Goal: Task Accomplishment & Management: Complete application form

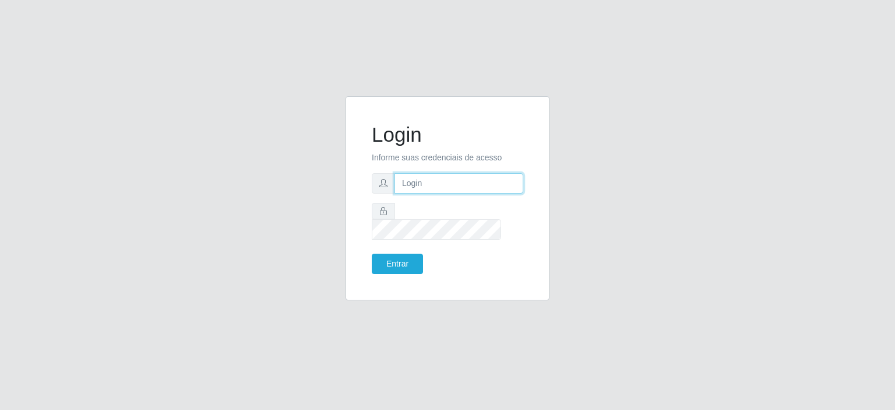
click at [431, 185] on input "text" at bounding box center [459, 183] width 129 height 20
type input "[EMAIL_ADDRESS][DOMAIN_NAME]"
click at [399, 254] on button "Entrar" at bounding box center [397, 264] width 51 height 20
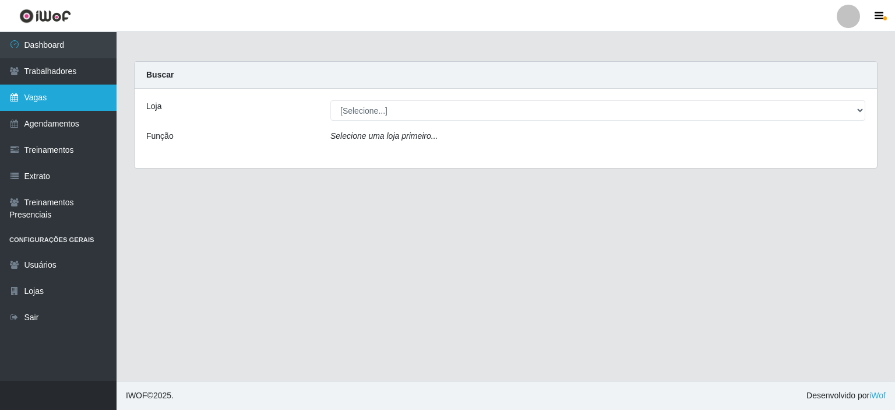
click at [73, 104] on link "Vagas" at bounding box center [58, 98] width 117 height 26
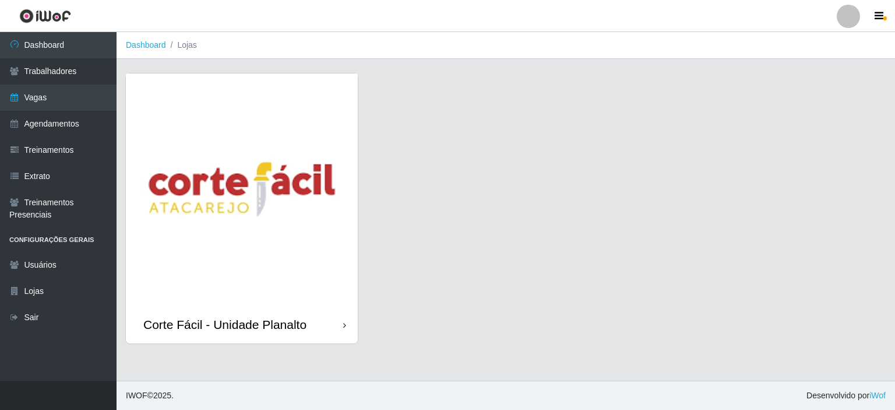
click at [254, 248] on img at bounding box center [242, 189] width 232 height 232
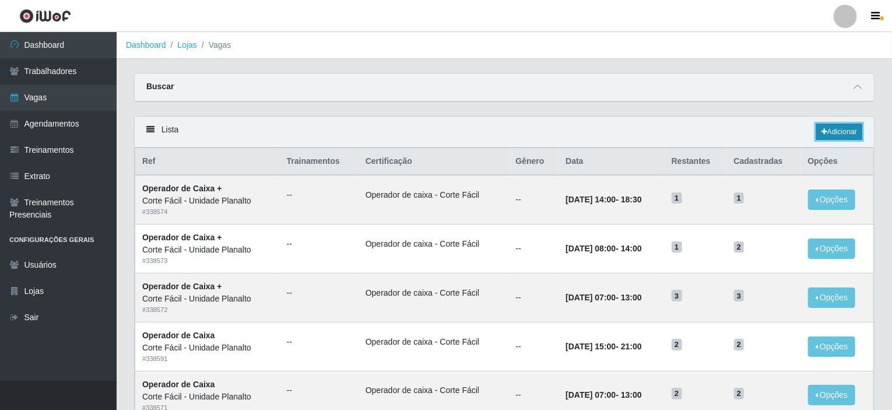
click at [843, 131] on link "Adicionar" at bounding box center [839, 132] width 46 height 16
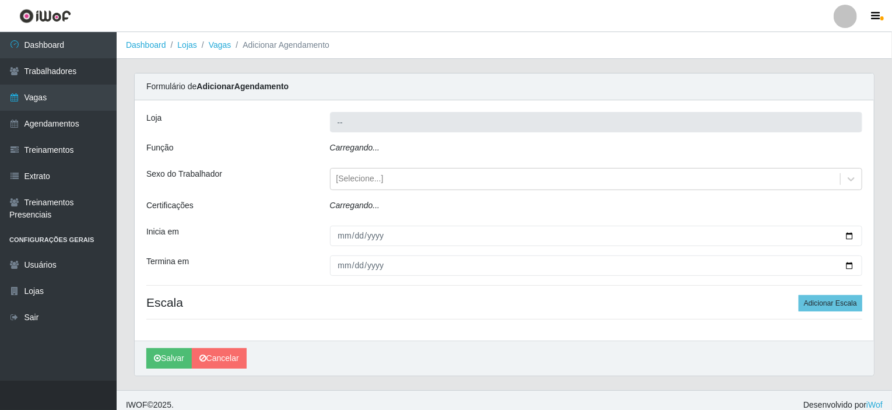
type input "Corte Fácil - Unidade Planalto"
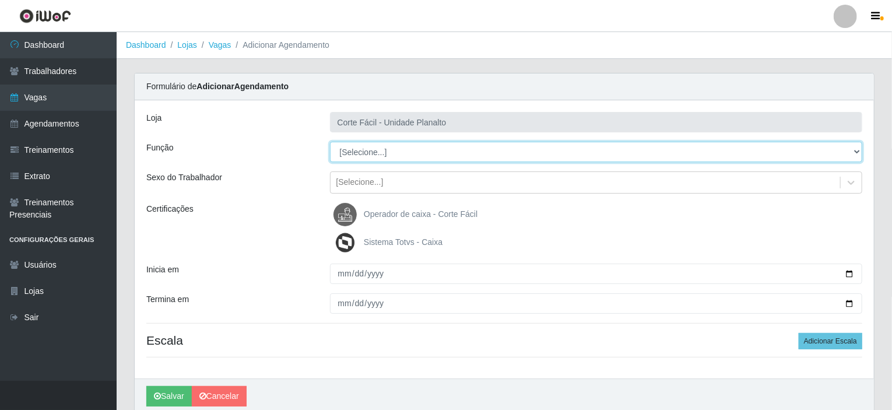
drag, startPoint x: 856, startPoint y: 148, endPoint x: 809, endPoint y: 143, distance: 47.4
click at [856, 148] on select "[Selecione...] ASG ASG + ASG ++ Auxiliar de Estacionamento Auxiliar de Estacion…" at bounding box center [596, 152] width 533 height 20
select select "22"
click at [330, 142] on select "[Selecione...] ASG ASG + ASG ++ Auxiliar de Estacionamento Auxiliar de Estacion…" at bounding box center [596, 152] width 533 height 20
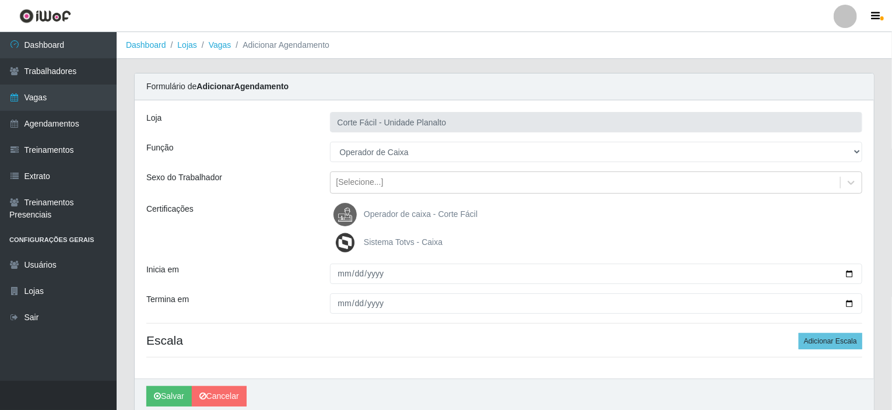
click at [413, 211] on span "Operador de caixa - Corte Fácil" at bounding box center [421, 213] width 114 height 9
click at [0, 0] on input "Operador de caixa - Corte Fácil" at bounding box center [0, 0] width 0 height 0
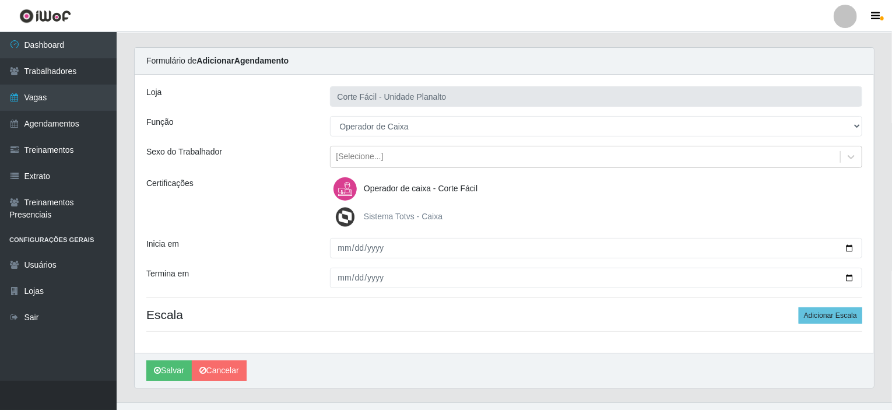
scroll to position [46, 0]
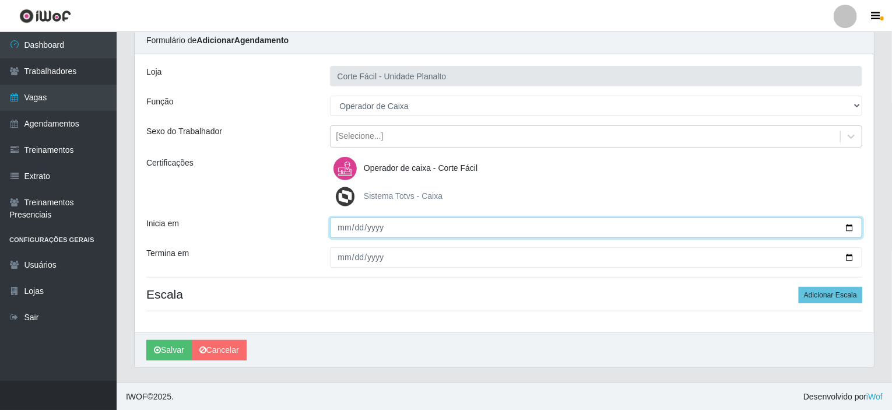
click at [851, 228] on input "Inicia em" at bounding box center [596, 227] width 533 height 20
type input "2025-09-03"
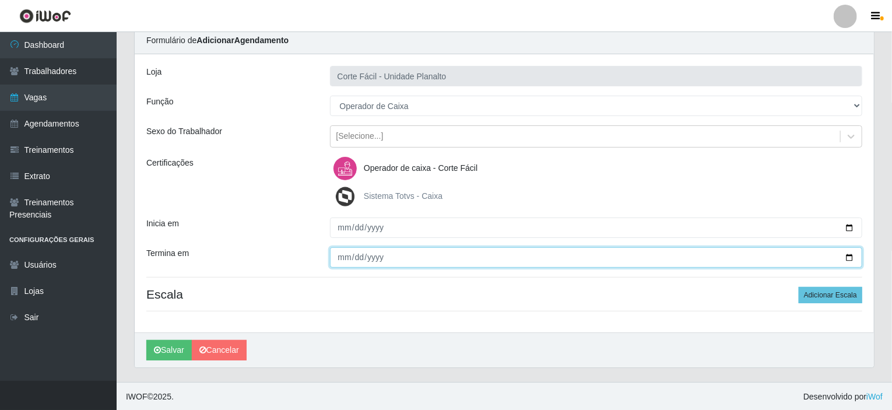
click at [849, 256] on input "Termina em" at bounding box center [596, 257] width 533 height 20
type input "2025-09-03"
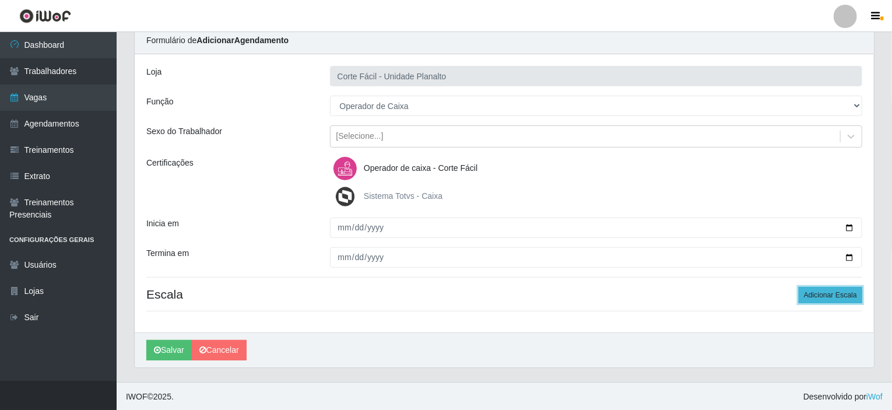
click at [821, 292] on button "Adicionar Escala" at bounding box center [830, 295] width 64 height 16
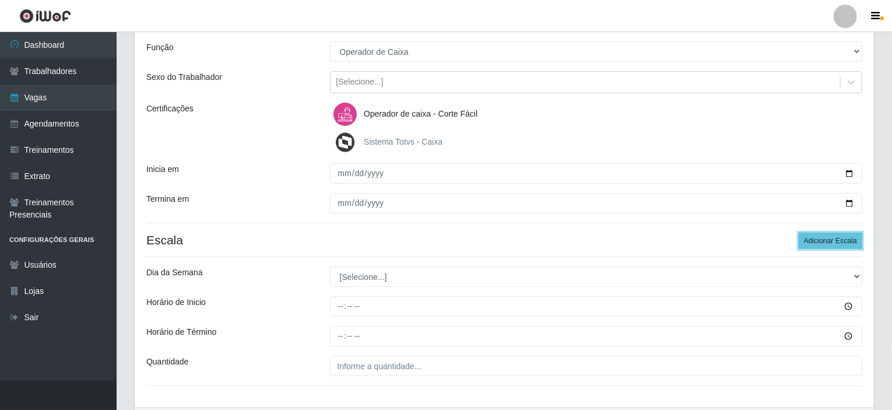
scroll to position [163, 0]
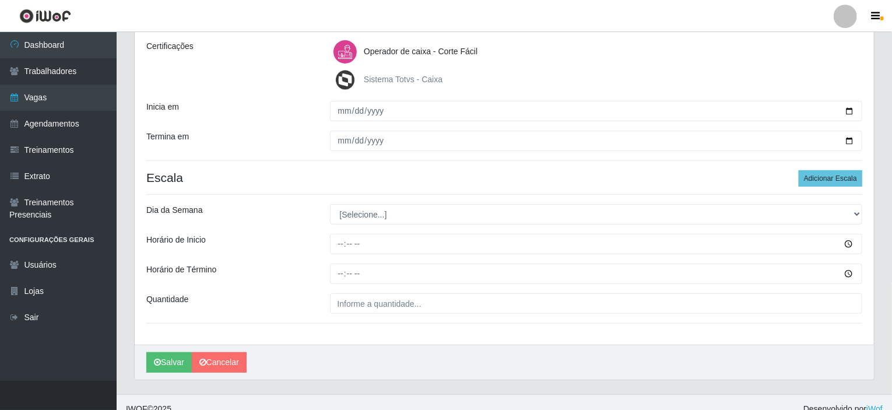
click at [862, 210] on div "[Selecione...] Segunda Terça Quarta Quinta Sexta Sábado Domingo" at bounding box center [596, 214] width 550 height 20
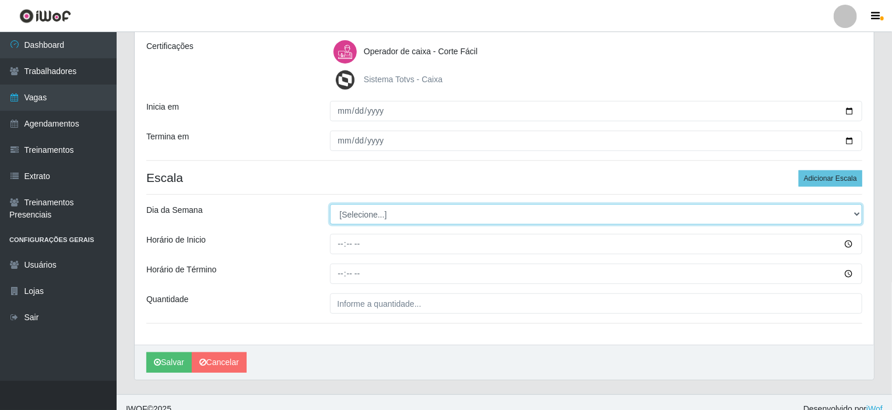
click at [858, 210] on select "[Selecione...] Segunda Terça Quarta Quinta Sexta Sábado Domingo" at bounding box center [596, 214] width 533 height 20
select select "3"
click at [330, 204] on select "[Selecione...] Segunda Terça Quarta Quinta Sexta Sábado Domingo" at bounding box center [596, 214] width 533 height 20
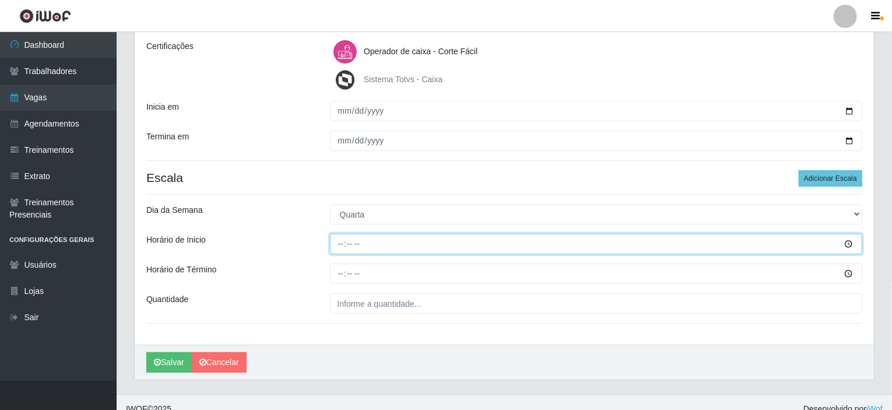
click at [342, 242] on input "Horário de Inicio" at bounding box center [596, 244] width 533 height 20
type input "15:00"
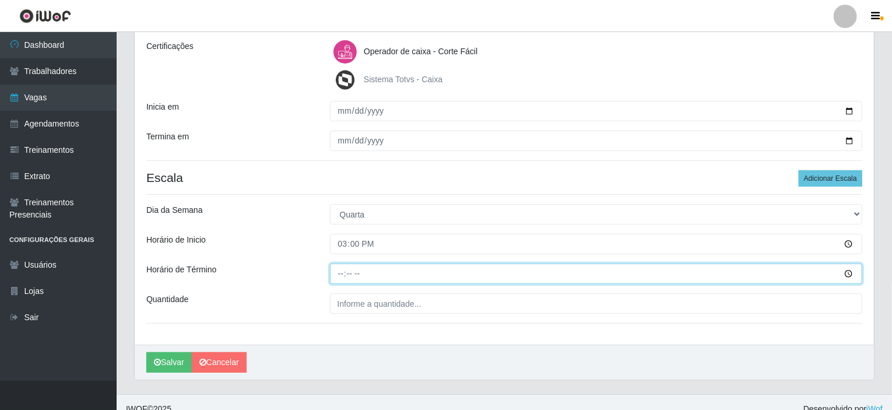
click at [340, 270] on input "Horário de Término" at bounding box center [596, 273] width 533 height 20
type input "21:00"
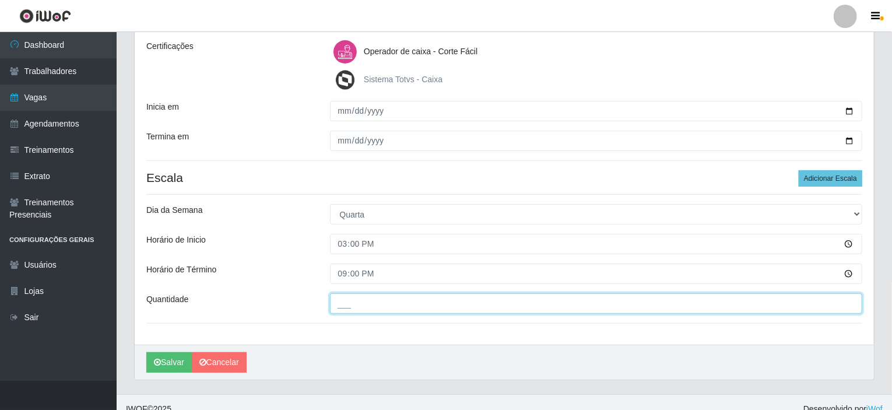
click at [352, 304] on input "___" at bounding box center [596, 303] width 533 height 20
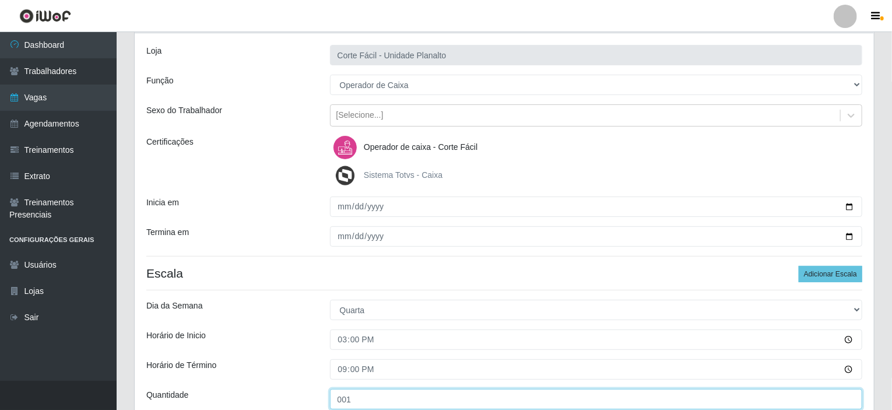
scroll to position [175, 0]
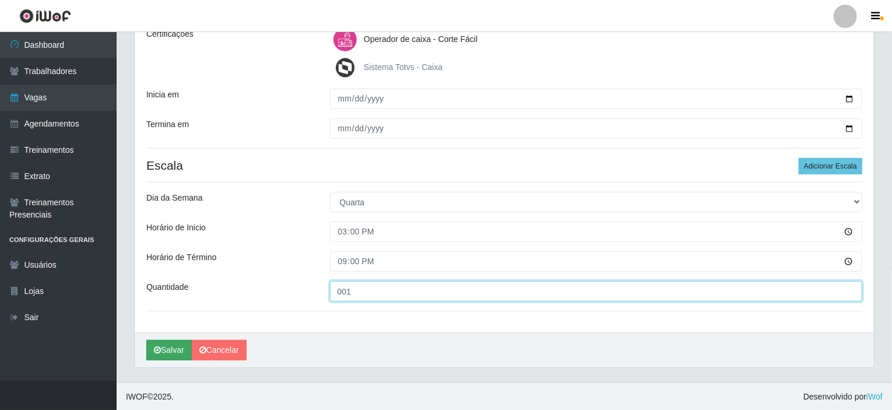
type input "001"
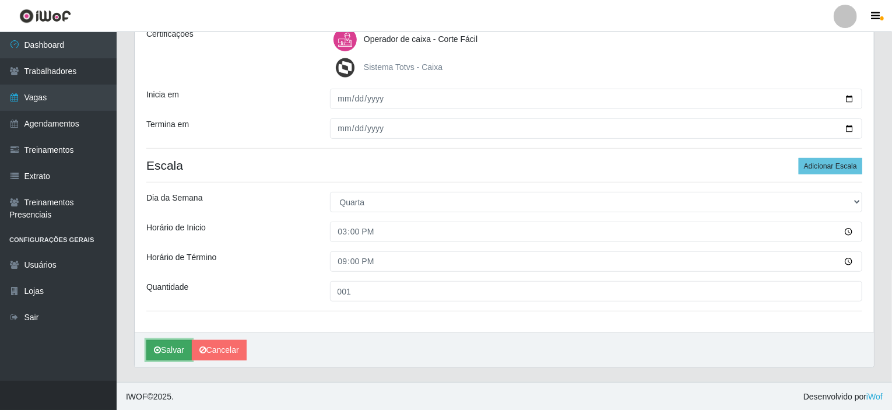
click at [173, 346] on button "Salvar" at bounding box center [168, 350] width 45 height 20
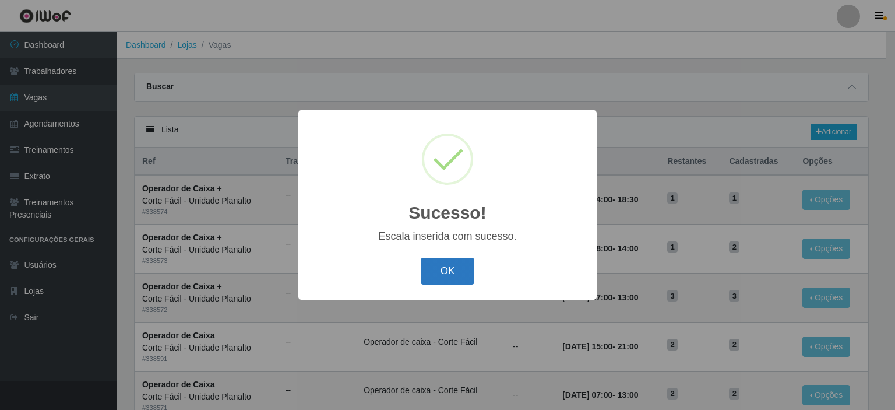
click at [443, 273] on button "OK" at bounding box center [448, 271] width 54 height 27
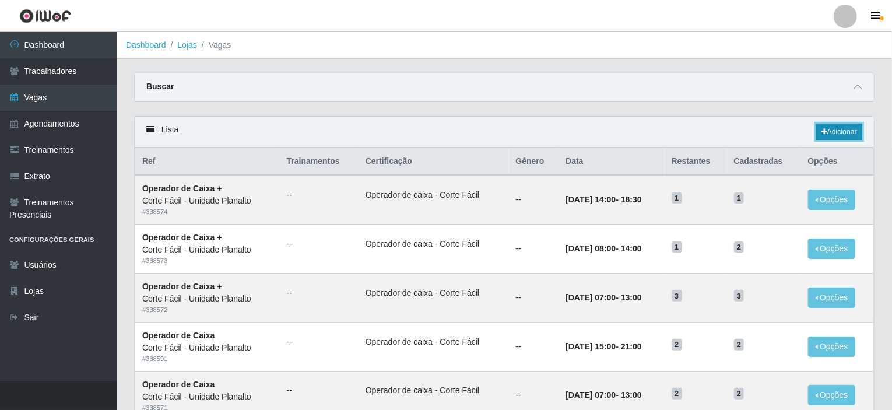
click at [842, 129] on link "Adicionar" at bounding box center [839, 132] width 46 height 16
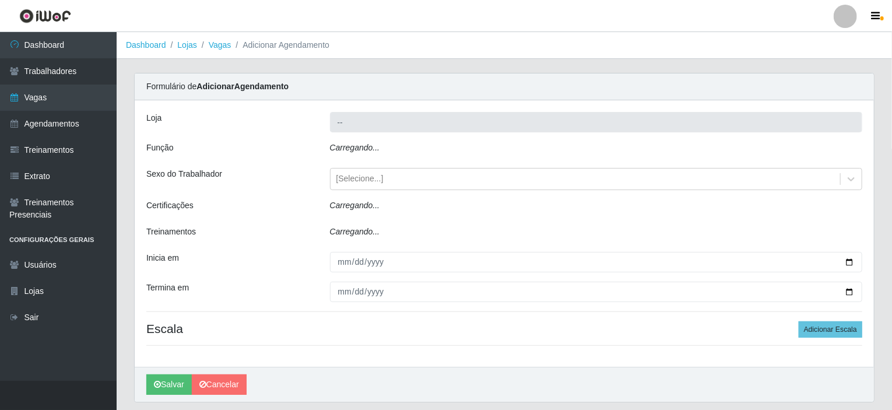
type input "Corte Fácil - Unidade Planalto"
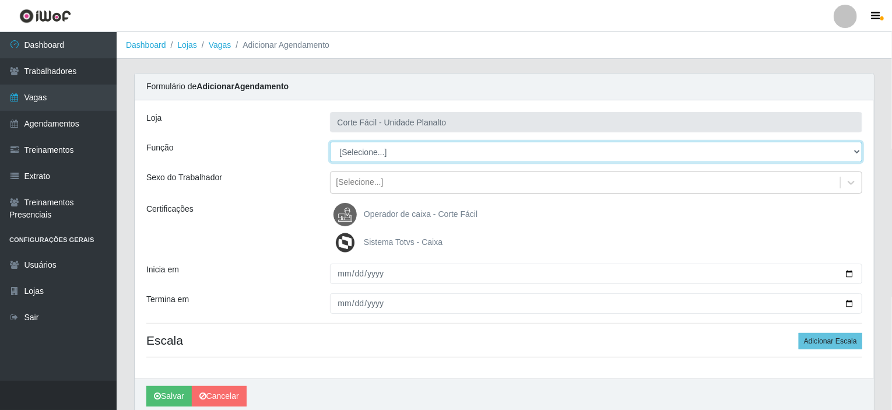
click at [852, 151] on select "[Selecione...] ASG ASG + ASG ++ Auxiliar de Estacionamento Auxiliar de Estacion…" at bounding box center [596, 152] width 533 height 20
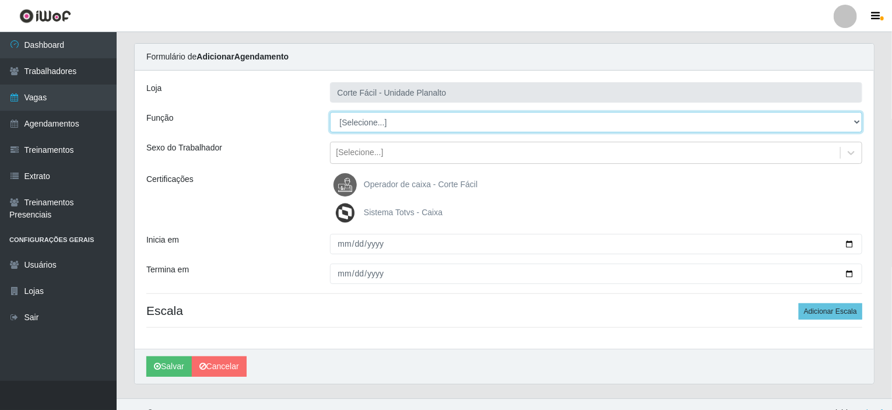
scroll to position [46, 0]
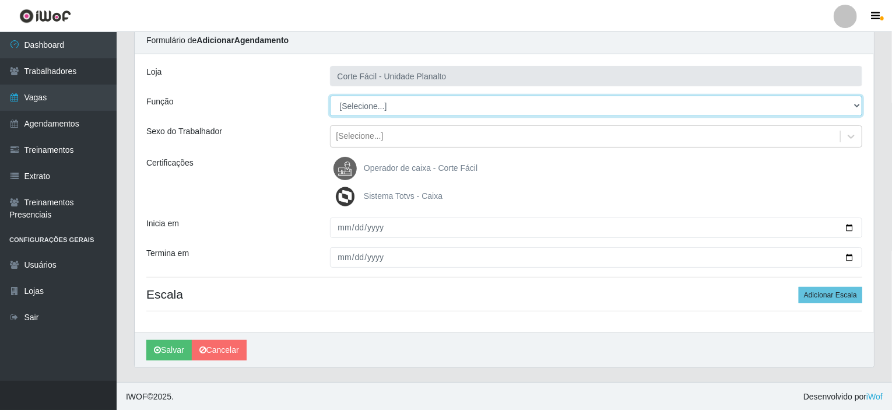
click at [855, 104] on select "[Selecione...] ASG ASG + ASG ++ Auxiliar de Estacionamento Auxiliar de Estacion…" at bounding box center [596, 106] width 533 height 20
select select "22"
click at [330, 96] on select "[Selecione...] ASG ASG + ASG ++ Auxiliar de Estacionamento Auxiliar de Estacion…" at bounding box center [596, 106] width 533 height 20
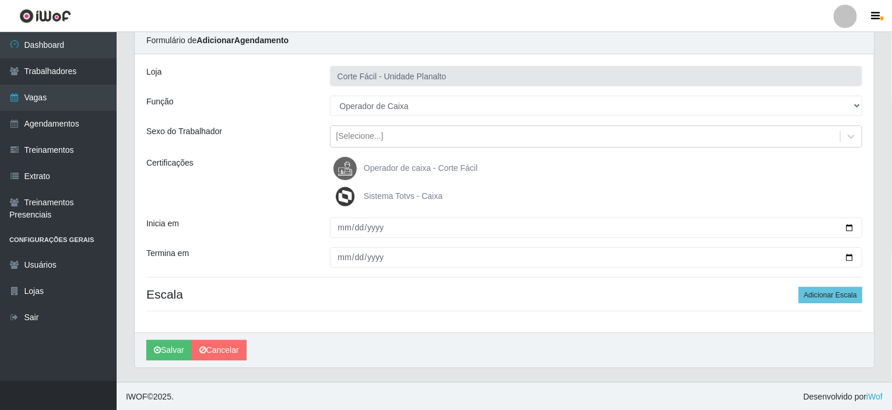
click at [406, 158] on label "Operador de caixa - Corte Fácil" at bounding box center [405, 168] width 144 height 23
click at [0, 0] on input "Operador de caixa - Corte Fácil" at bounding box center [0, 0] width 0 height 0
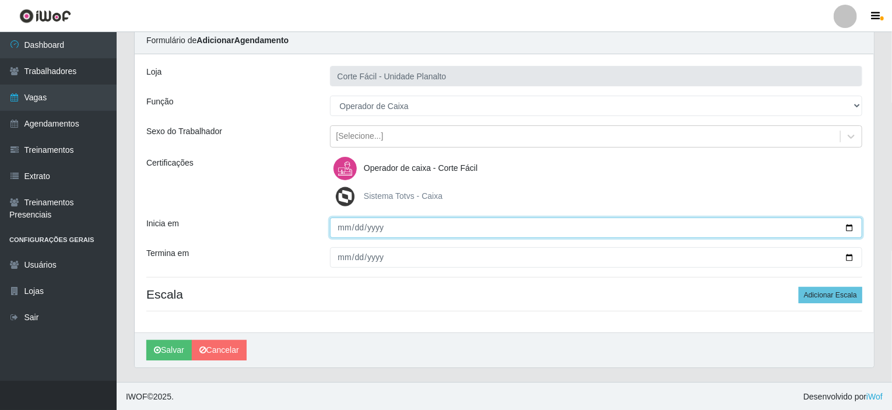
click at [854, 223] on input "Inicia em" at bounding box center [596, 227] width 533 height 20
type input "2025-09-10"
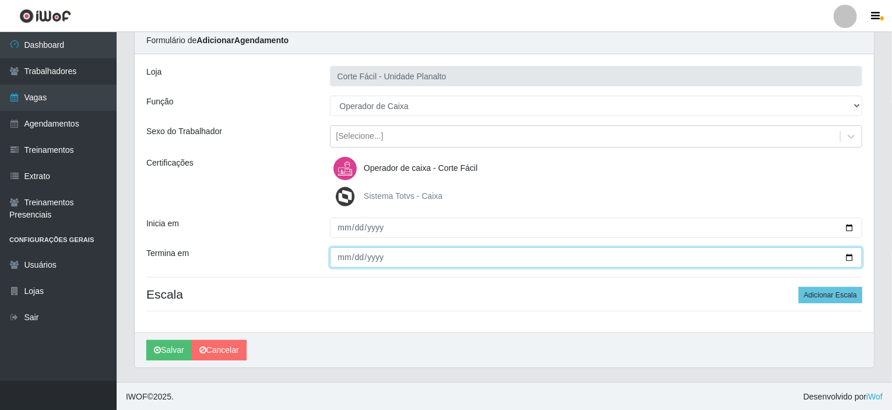
click at [849, 255] on input "Termina em" at bounding box center [596, 257] width 533 height 20
type input "2025-09-10"
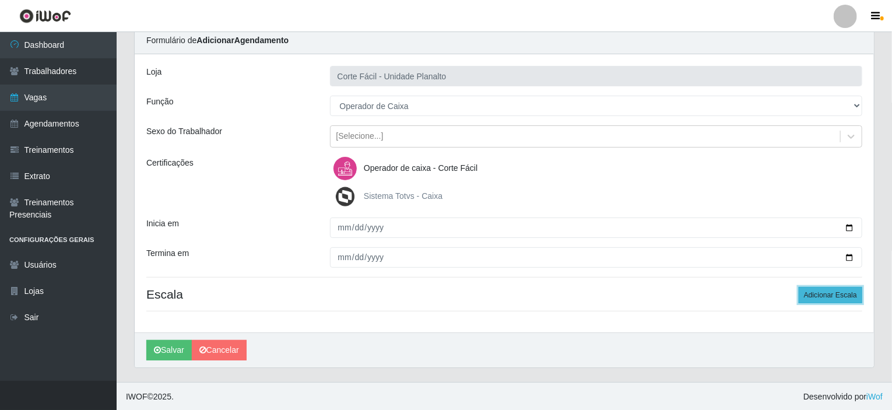
click at [831, 291] on button "Adicionar Escala" at bounding box center [830, 295] width 64 height 16
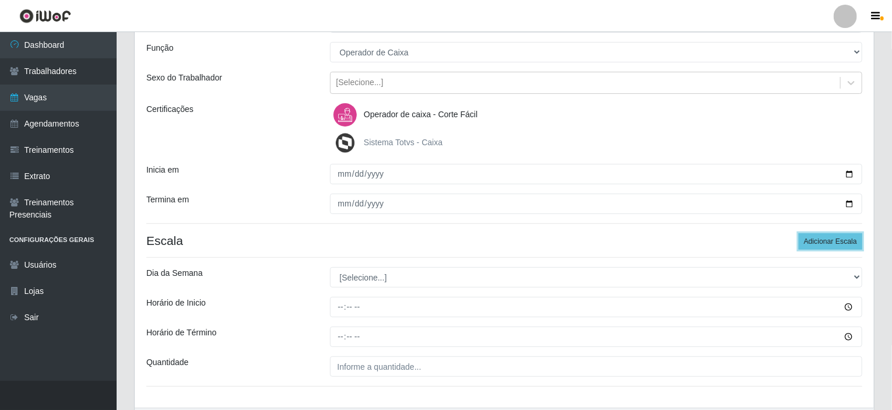
scroll to position [163, 0]
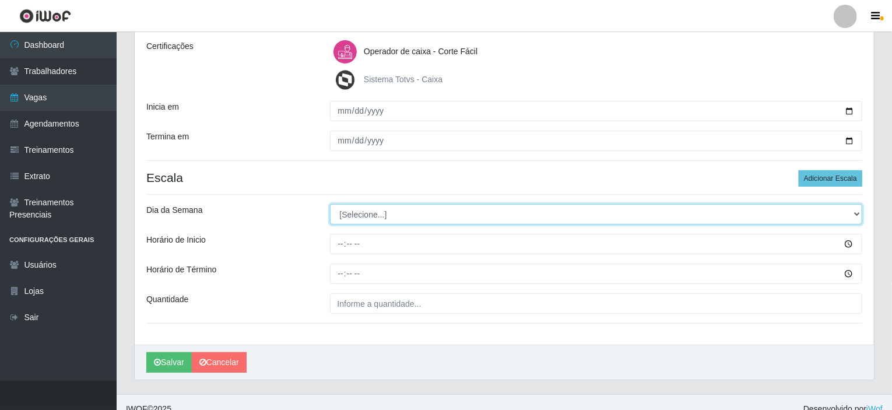
click at [850, 213] on select "[Selecione...] Segunda Terça Quarta Quinta Sexta Sábado Domingo" at bounding box center [596, 214] width 533 height 20
select select "3"
click at [330, 204] on select "[Selecione...] Segunda Terça Quarta Quinta Sexta Sábado Domingo" at bounding box center [596, 214] width 533 height 20
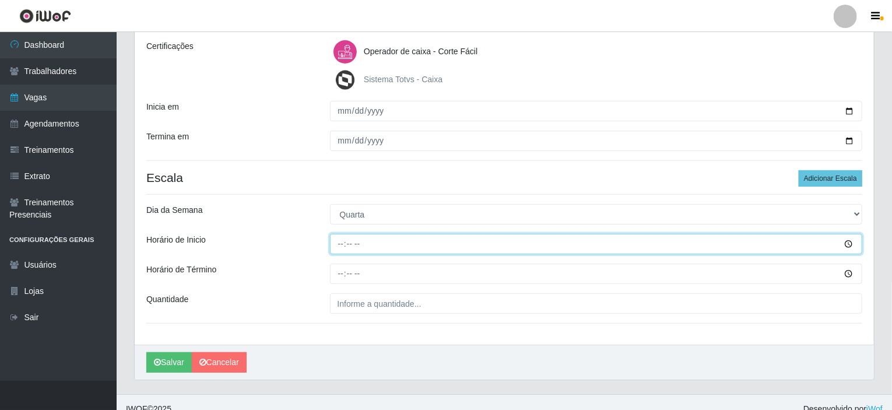
click at [345, 239] on input "Horário de Inicio" at bounding box center [596, 244] width 533 height 20
type input "15:00"
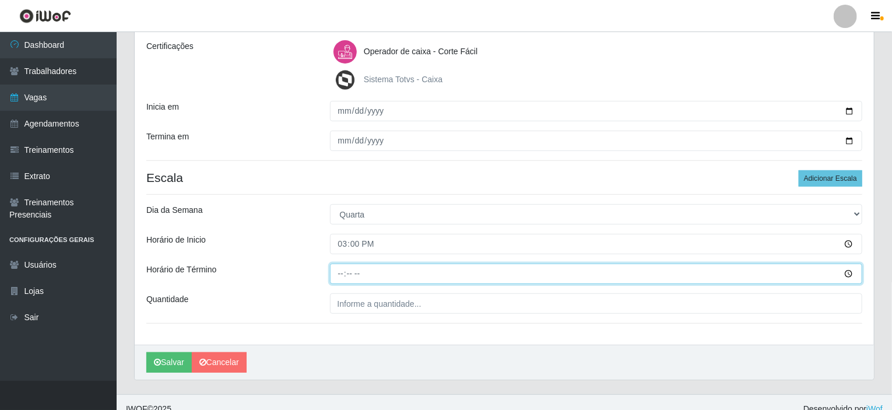
click at [344, 272] on input "Horário de Término" at bounding box center [596, 273] width 533 height 20
type input "21:00"
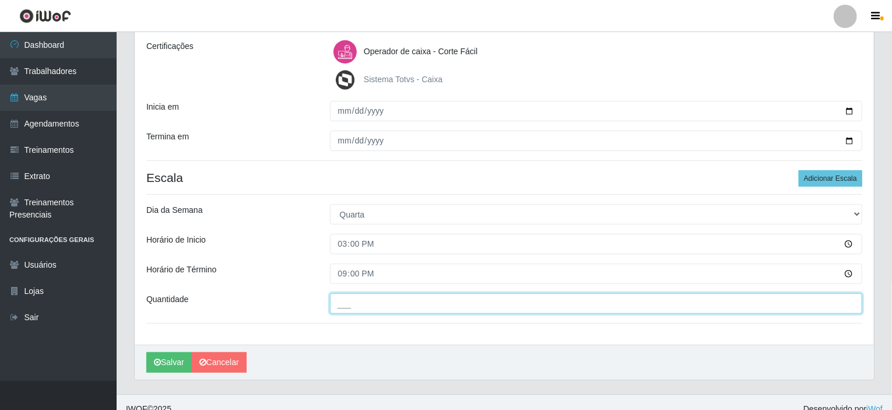
click at [340, 300] on input "___" at bounding box center [596, 303] width 533 height 20
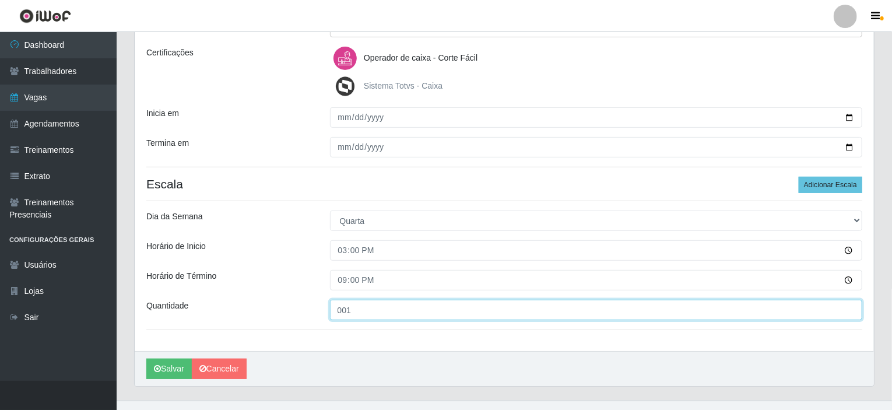
scroll to position [175, 0]
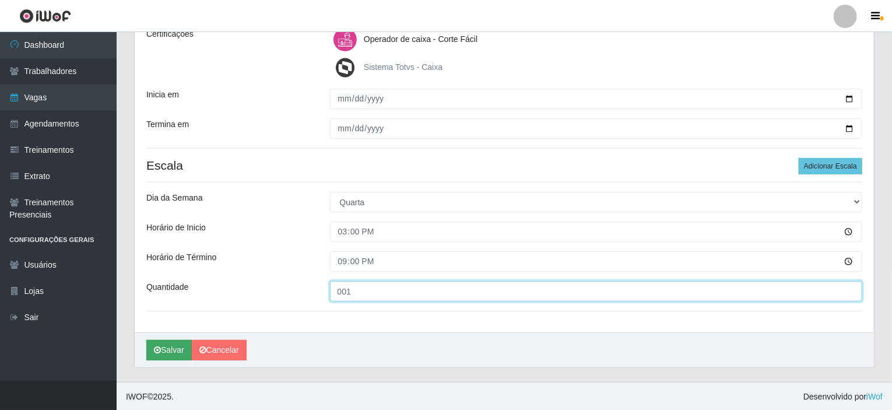
type input "001"
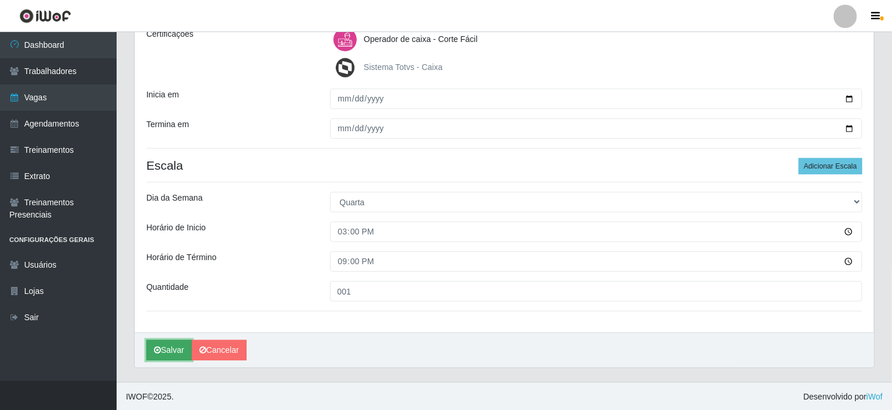
click at [177, 349] on button "Salvar" at bounding box center [168, 350] width 45 height 20
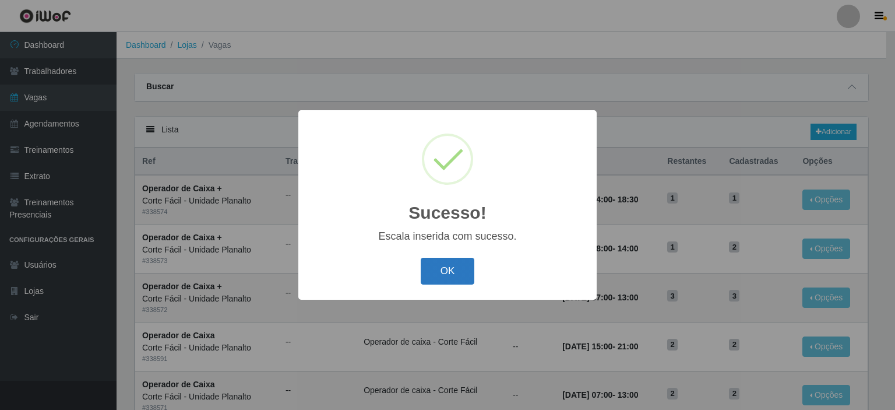
click at [433, 278] on button "OK" at bounding box center [448, 271] width 54 height 27
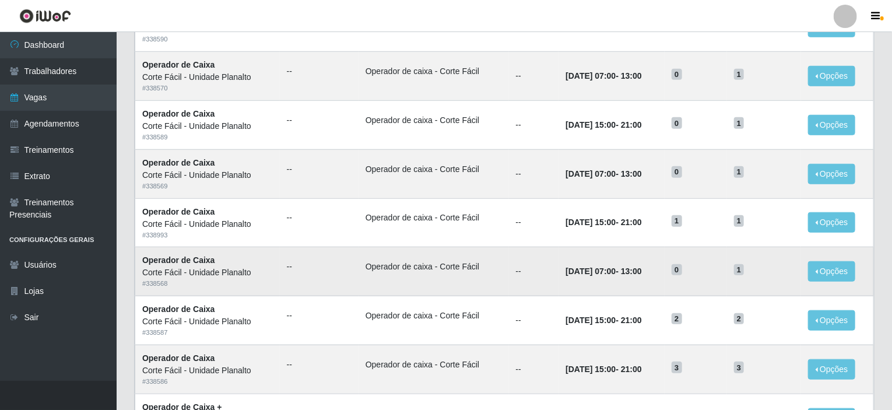
scroll to position [574, 0]
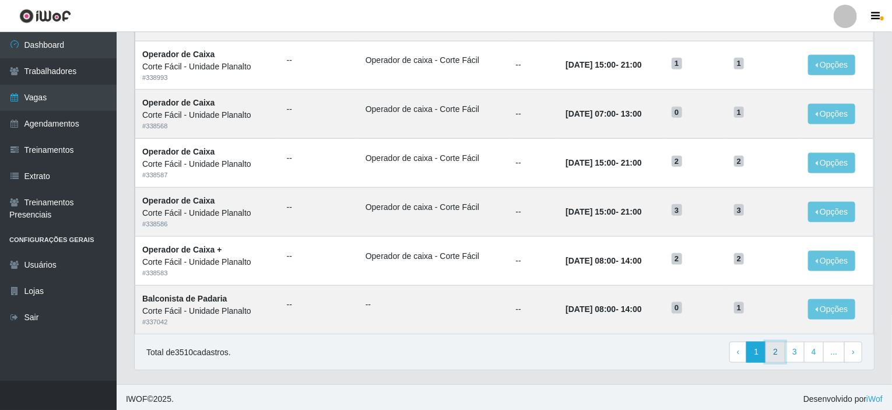
click at [784, 350] on link "2" at bounding box center [775, 351] width 20 height 21
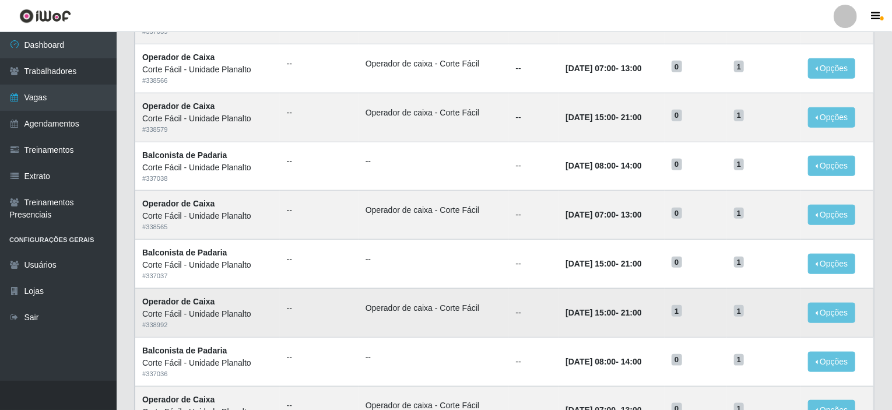
scroll to position [574, 0]
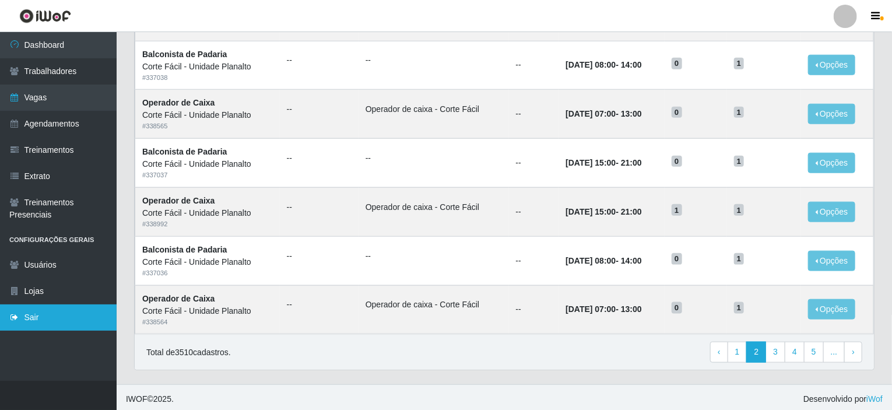
click at [65, 320] on link "Sair" at bounding box center [58, 317] width 117 height 26
